Goal: Transaction & Acquisition: Purchase product/service

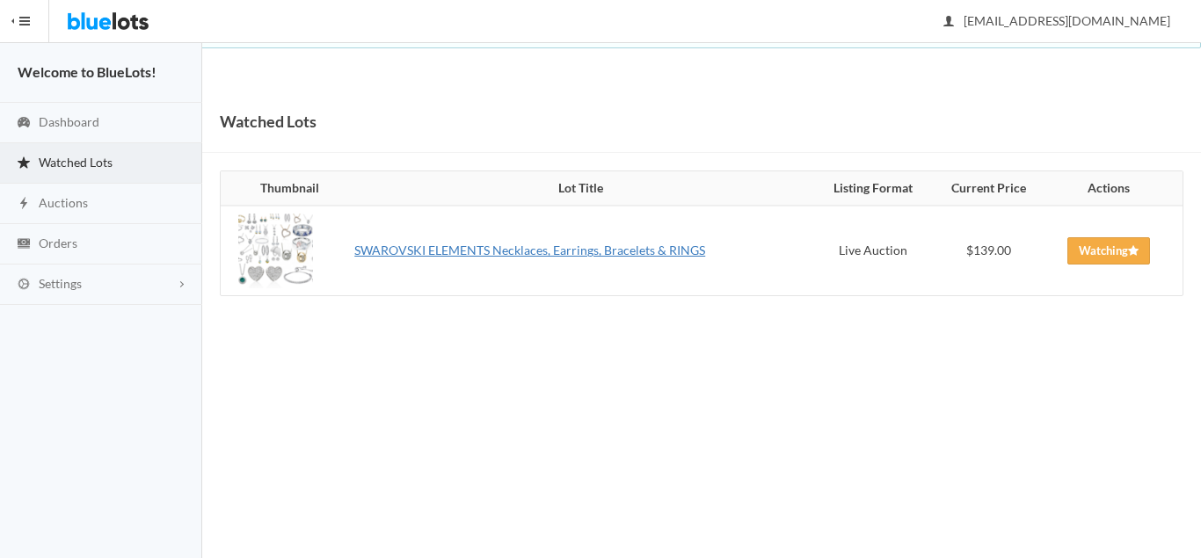
click at [588, 251] on link "SWAROVSKI ELEMENTS Necklaces, Earrings, Bracelets & RINGS" at bounding box center [529, 250] width 351 height 15
click at [101, 15] on img at bounding box center [108, 21] width 83 height 42
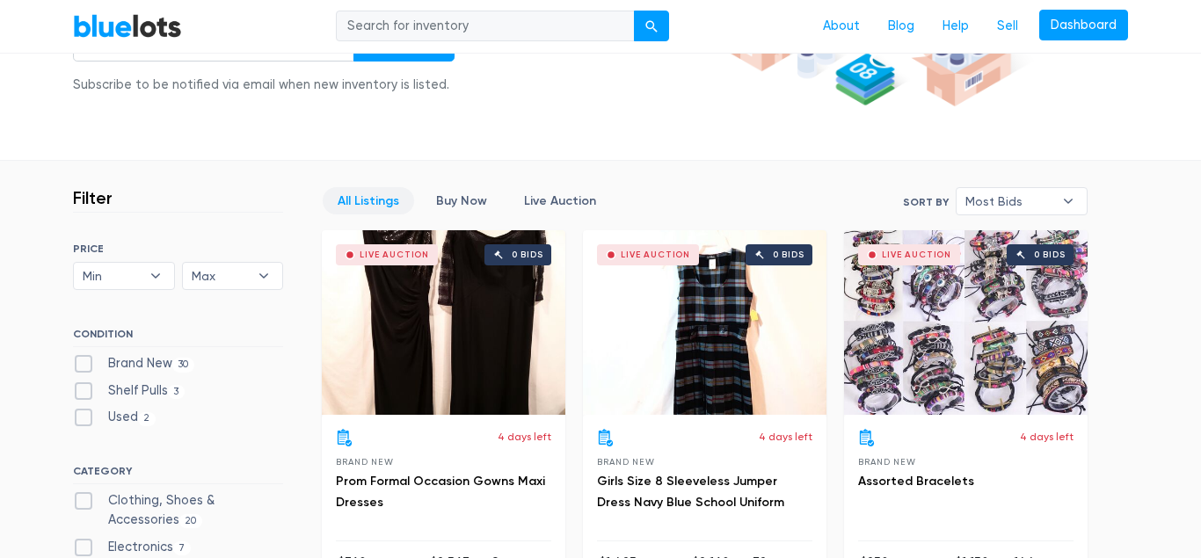
scroll to position [448, 0]
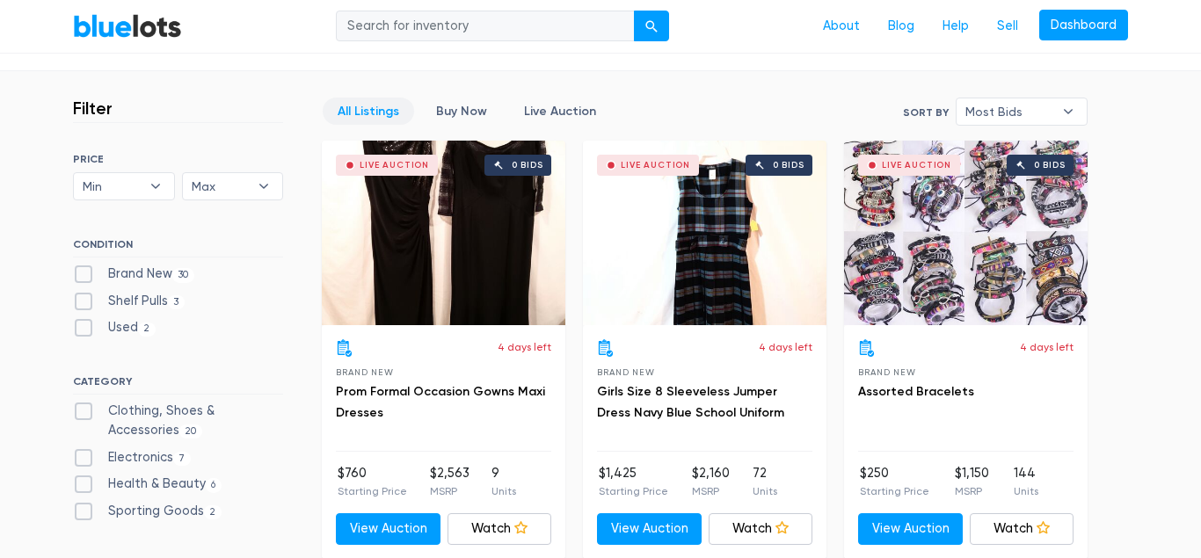
click at [89, 277] on label "Brand New 30" at bounding box center [133, 274] width 121 height 19
click at [84, 276] on New"] "Brand New 30" at bounding box center [78, 270] width 11 height 11
checkbox New"] "true"
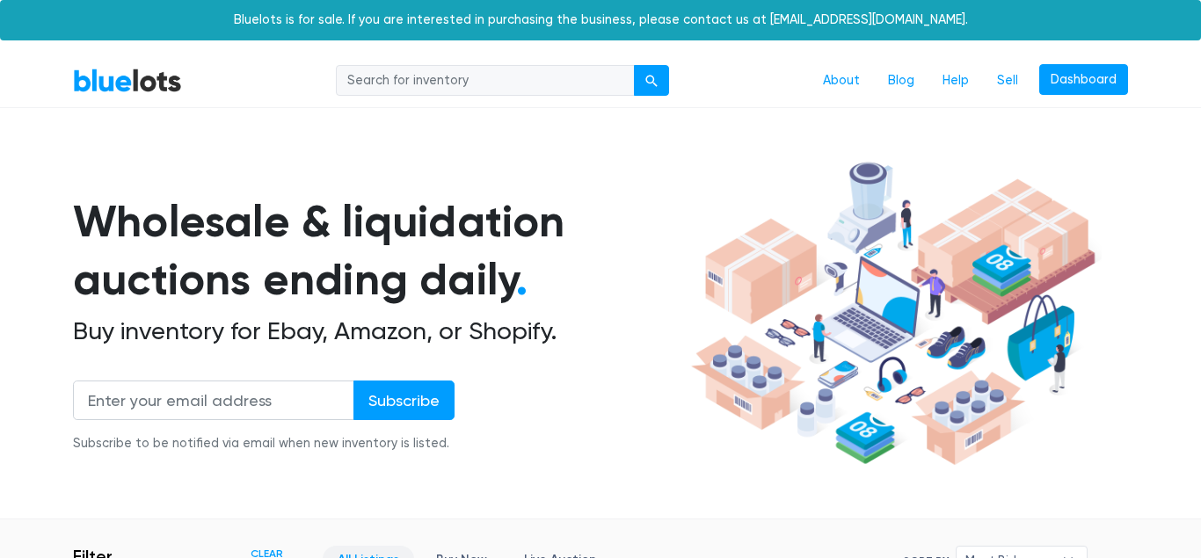
scroll to position [473, 0]
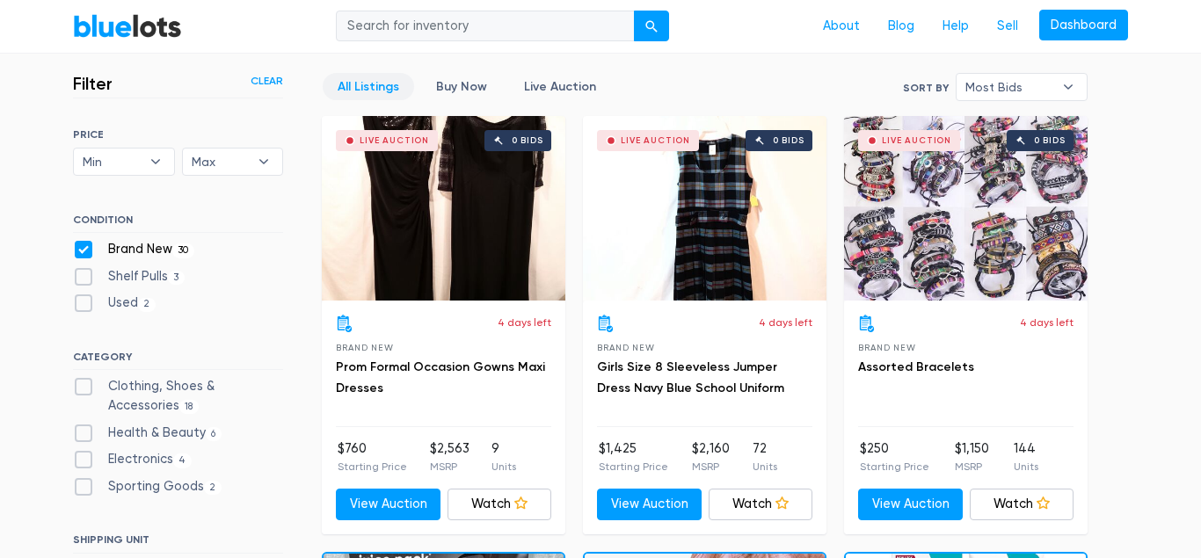
click at [85, 386] on label "Clothing, Shoes & Accessories 18" at bounding box center [178, 396] width 210 height 38
click at [84, 386] on Accessories"] "Clothing, Shoes & Accessories 18" at bounding box center [78, 382] width 11 height 11
checkbox Accessories"] "true"
